Goal: Information Seeking & Learning: Find specific fact

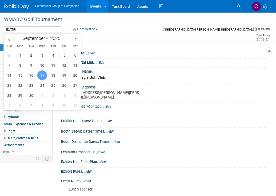
select select "8"
click at [108, 34] on div "Tags Edit" at bounding box center [113, 37] width 218 height 7
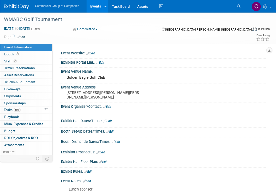
click at [12, 8] on img at bounding box center [16, 6] width 25 height 5
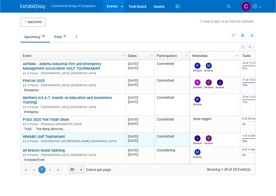
click at [38, 135] on link "WMABC Golf Tournament" at bounding box center [44, 136] width 42 height 5
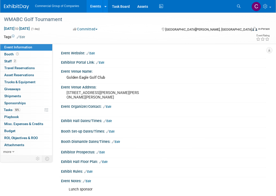
click at [19, 10] on div "Commercial Group of Companies Events Add Event Bulk Upload Events Shareable Eve…" at bounding box center [135, 6] width 262 height 13
click at [20, 7] on img at bounding box center [16, 6] width 25 height 5
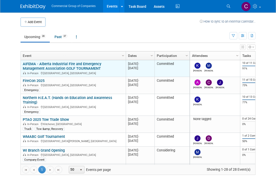
click at [53, 66] on div "AIFEMA - Alberta Industrial Fire and Emergency Management Association GOLF TOUR…" at bounding box center [73, 69] width 101 height 14
click at [54, 69] on link "AIFEMA - Alberta Industrial Fire and Emergency Management Association GOLF TOUR…" at bounding box center [62, 66] width 79 height 9
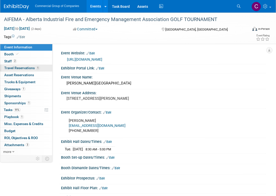
click at [29, 66] on span "Travel Reservations 1" at bounding box center [22, 68] width 36 height 4
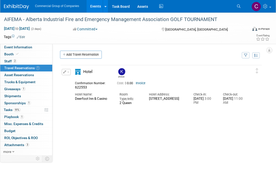
click at [82, 86] on span "622553" at bounding box center [81, 87] width 12 height 4
copy span "622553"
click at [23, 6] on img at bounding box center [16, 6] width 25 height 5
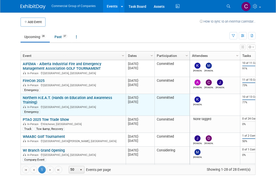
click at [48, 97] on link "Northern H.E.A.T. (Hands on Education and Awareness Training)" at bounding box center [68, 99] width 90 height 9
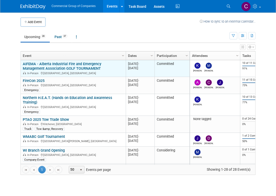
click at [59, 64] on link "AIFEMA - Alberta Industrial Fire and Emergency Management Association GOLF TOUR…" at bounding box center [62, 66] width 79 height 9
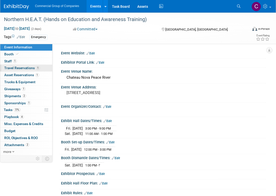
click at [31, 68] on span "Travel Reservations 1" at bounding box center [22, 68] width 36 height 4
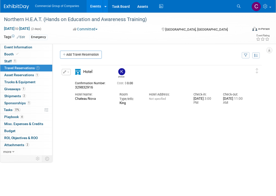
click at [83, 89] on span "329832916" at bounding box center [84, 87] width 18 height 4
copy span "329832916"
